Goal: Task Accomplishment & Management: Use online tool/utility

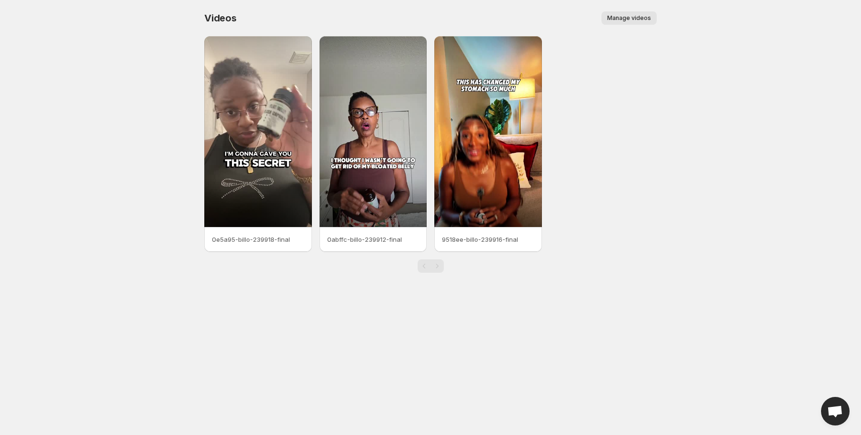
click at [628, 16] on span "Manage videos" at bounding box center [629, 18] width 44 height 8
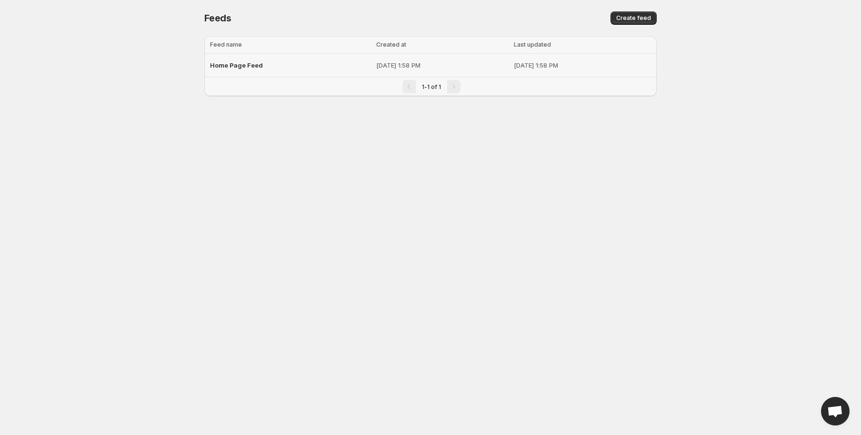
click at [242, 65] on span "Home Page Feed" at bounding box center [236, 65] width 53 height 8
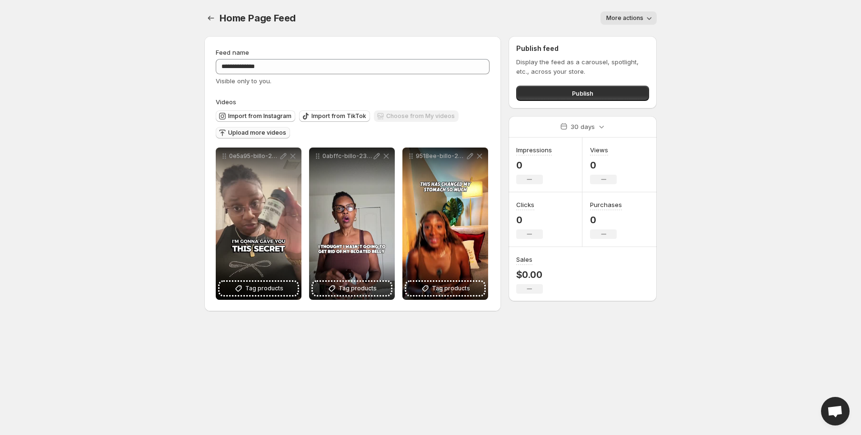
click at [269, 134] on span "Upload more videos" at bounding box center [257, 133] width 58 height 8
click at [246, 130] on span "Upload more videos" at bounding box center [257, 133] width 58 height 8
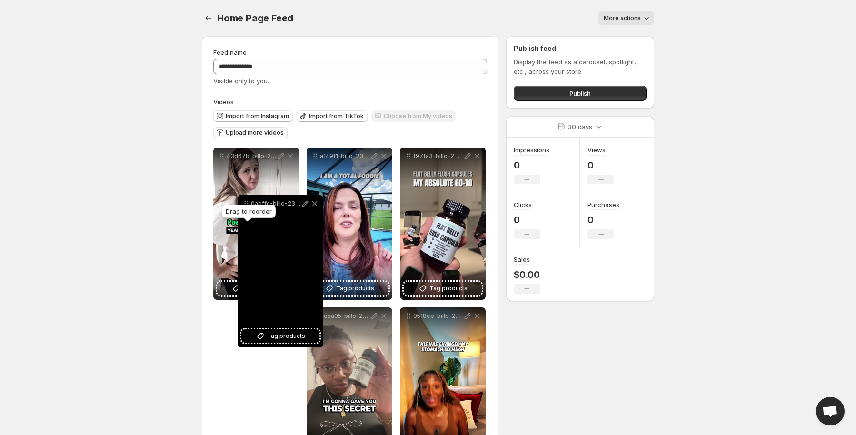
drag, startPoint x: 316, startPoint y: 317, endPoint x: 249, endPoint y: 225, distance: 113.5
click at [247, 204] on body "**********" at bounding box center [428, 217] width 856 height 435
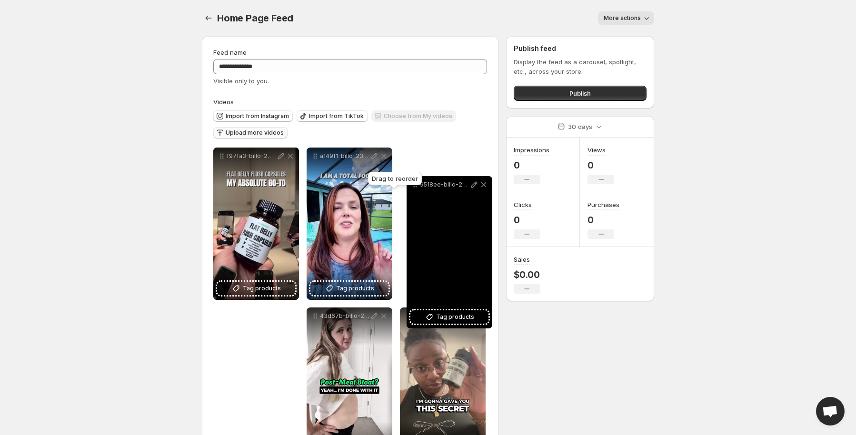
drag, startPoint x: 407, startPoint y: 318, endPoint x: 414, endPoint y: 187, distance: 131.5
click at [414, 187] on body "**********" at bounding box center [428, 217] width 856 height 435
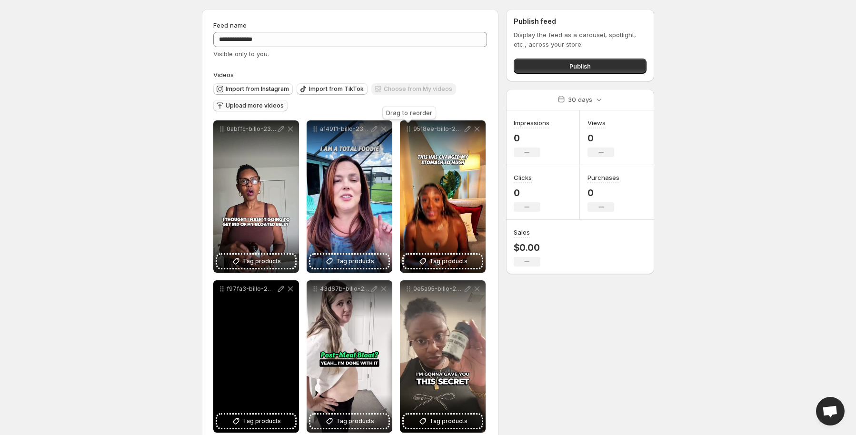
scroll to position [48, 0]
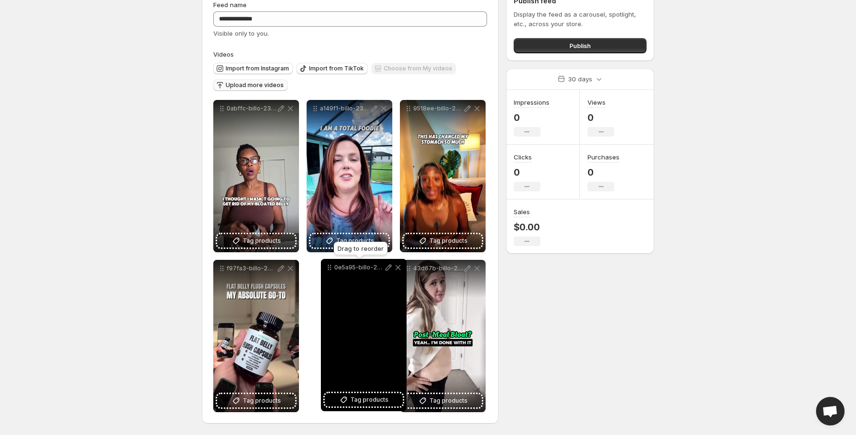
drag, startPoint x: 408, startPoint y: 271, endPoint x: 329, endPoint y: 271, distance: 79.0
click at [329, 271] on icon at bounding box center [330, 268] width 10 height 10
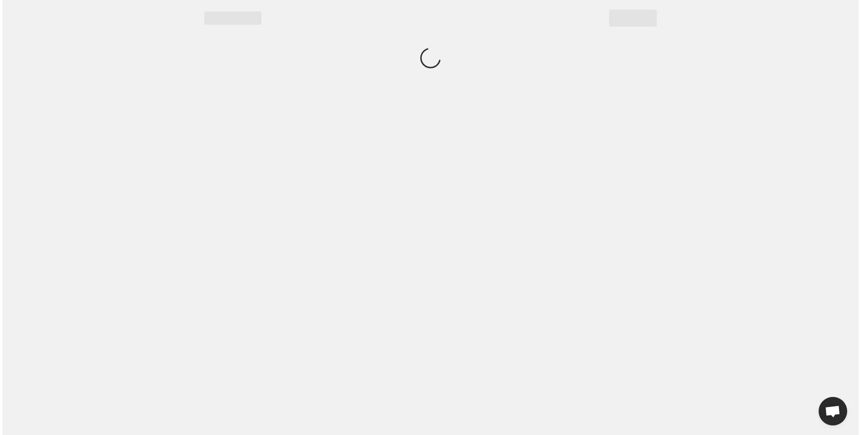
scroll to position [0, 0]
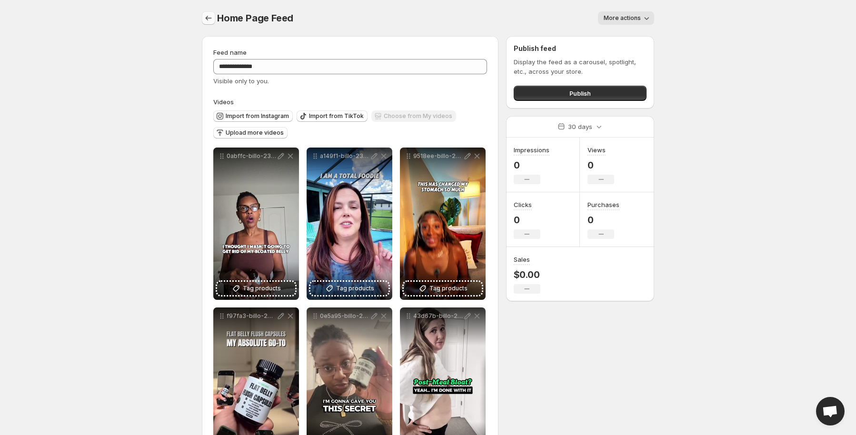
click at [213, 14] on button "Settings" at bounding box center [208, 17] width 13 height 13
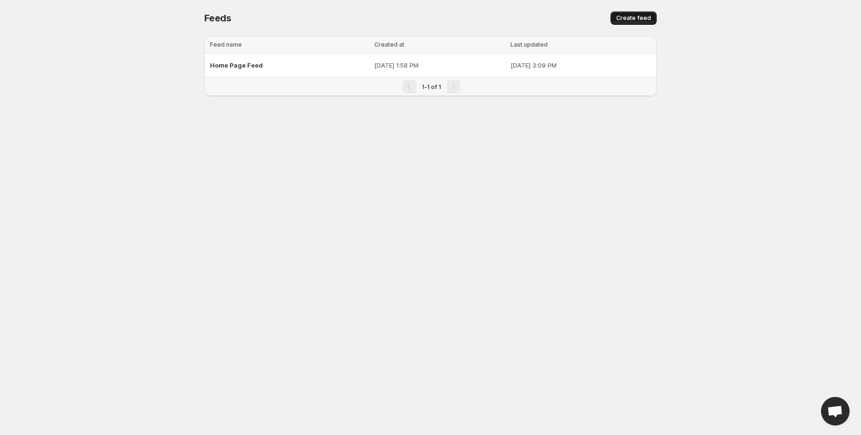
click at [634, 18] on span "Create feed" at bounding box center [633, 18] width 35 height 8
